Goal: Find specific page/section: Find specific page/section

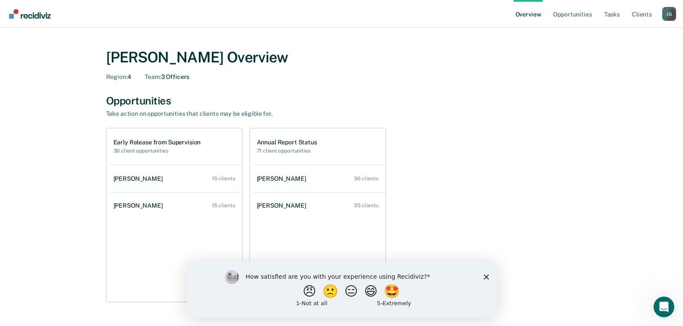
click at [486, 276] on polygon "Close survey" at bounding box center [485, 276] width 5 height 5
